Goal: Task Accomplishment & Management: Manage account settings

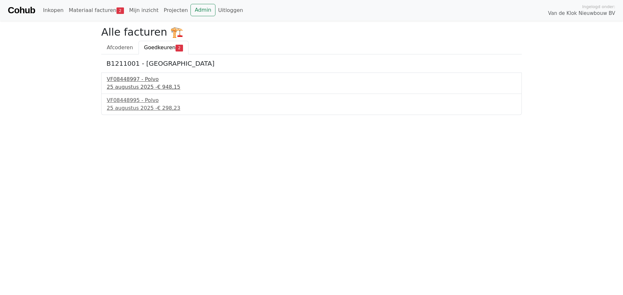
click at [131, 82] on div "VF08448997 - Polvo" at bounding box center [311, 80] width 409 height 8
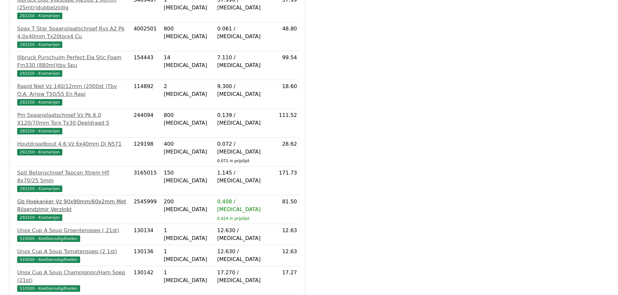
scroll to position [225, 0]
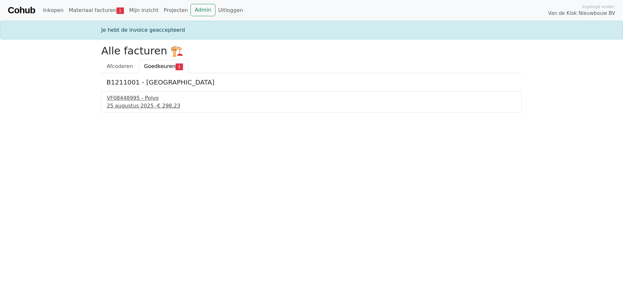
click at [127, 99] on div "VF08448995 - Polvo" at bounding box center [311, 98] width 409 height 8
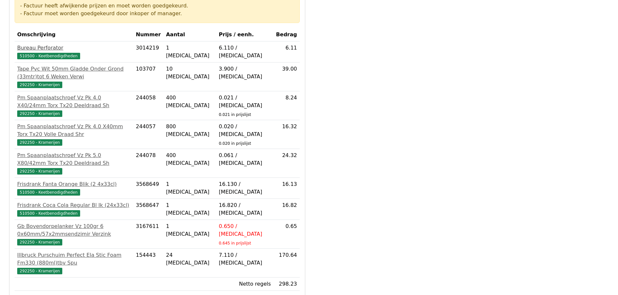
scroll to position [130, 0]
